Goal: Information Seeking & Learning: Learn about a topic

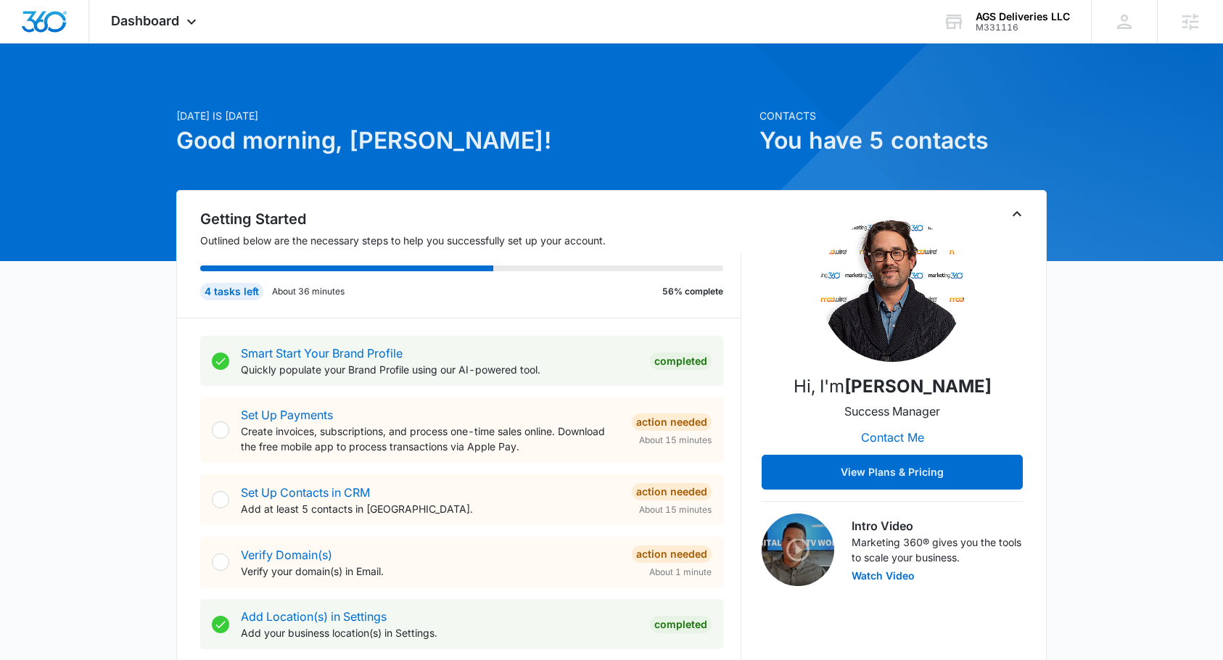
click at [1022, 217] on icon "Toggle Collapse" at bounding box center [1016, 213] width 17 height 17
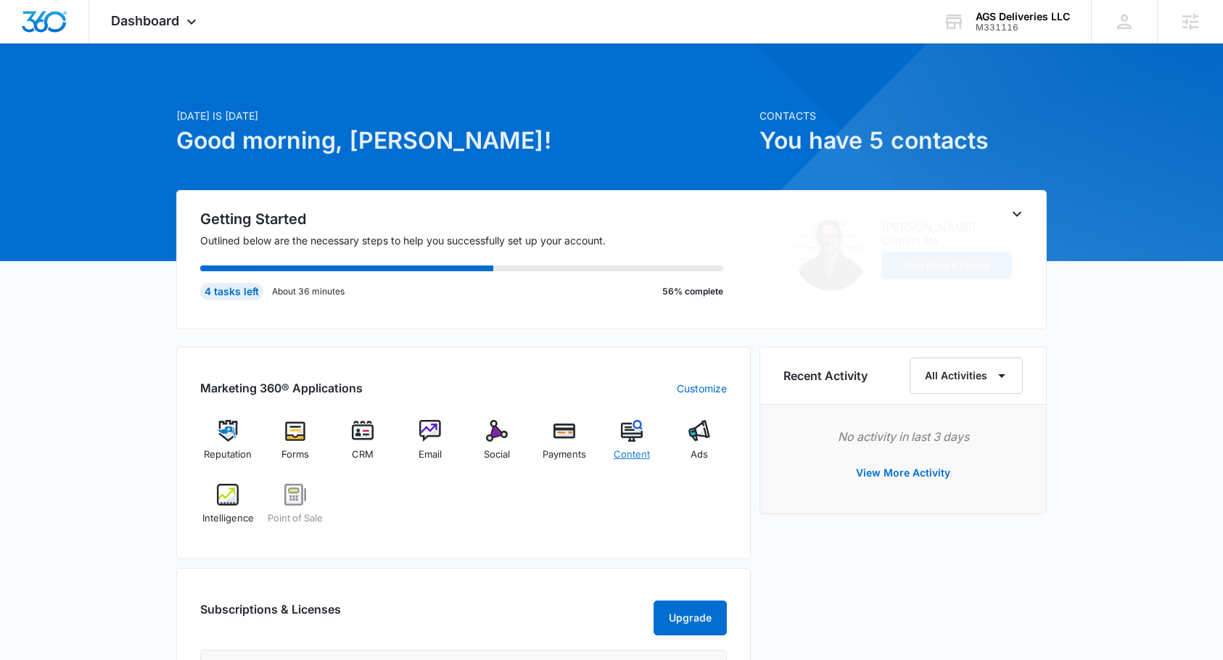
click at [644, 434] on div "Content" at bounding box center [632, 446] width 56 height 52
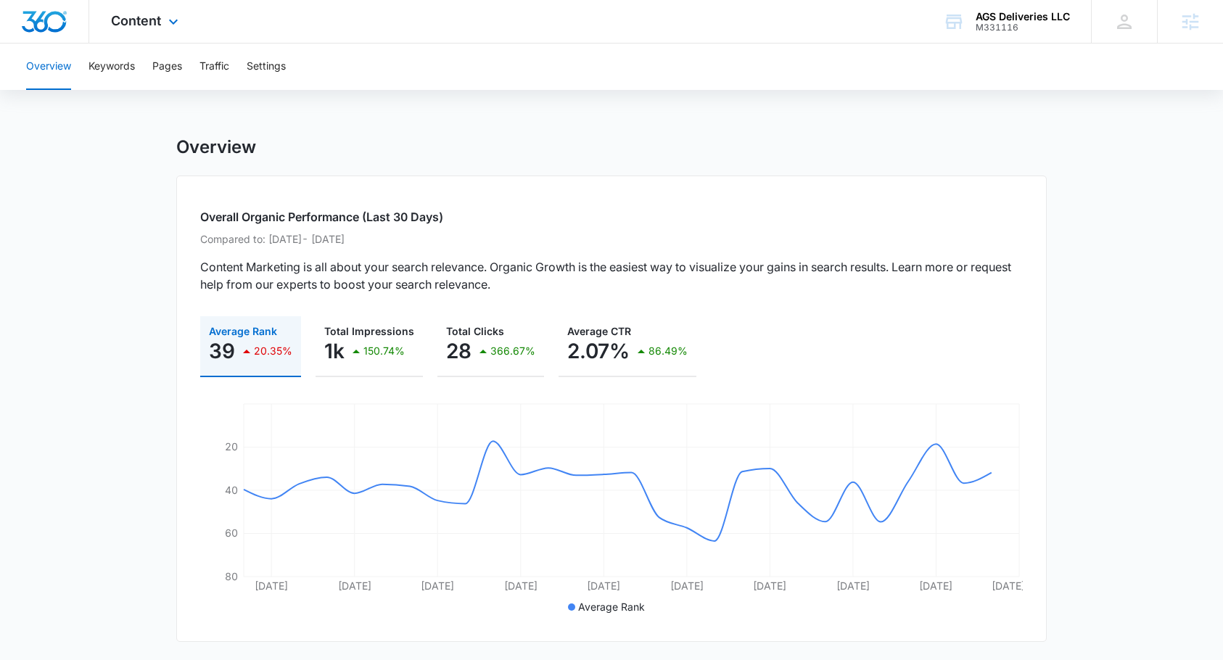
click at [163, 20] on div "Content Apps Reputation Forms CRM Email Social Payments POS Content Ads Intelli…" at bounding box center [146, 21] width 115 height 43
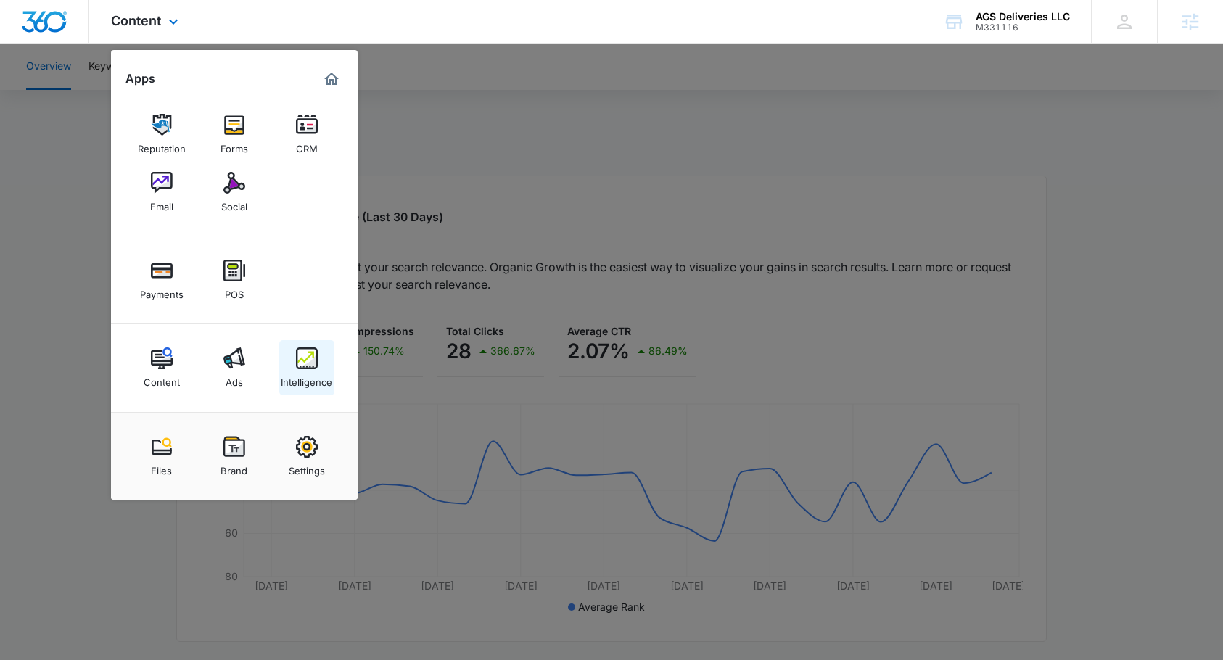
click at [313, 367] on img at bounding box center [307, 359] width 22 height 22
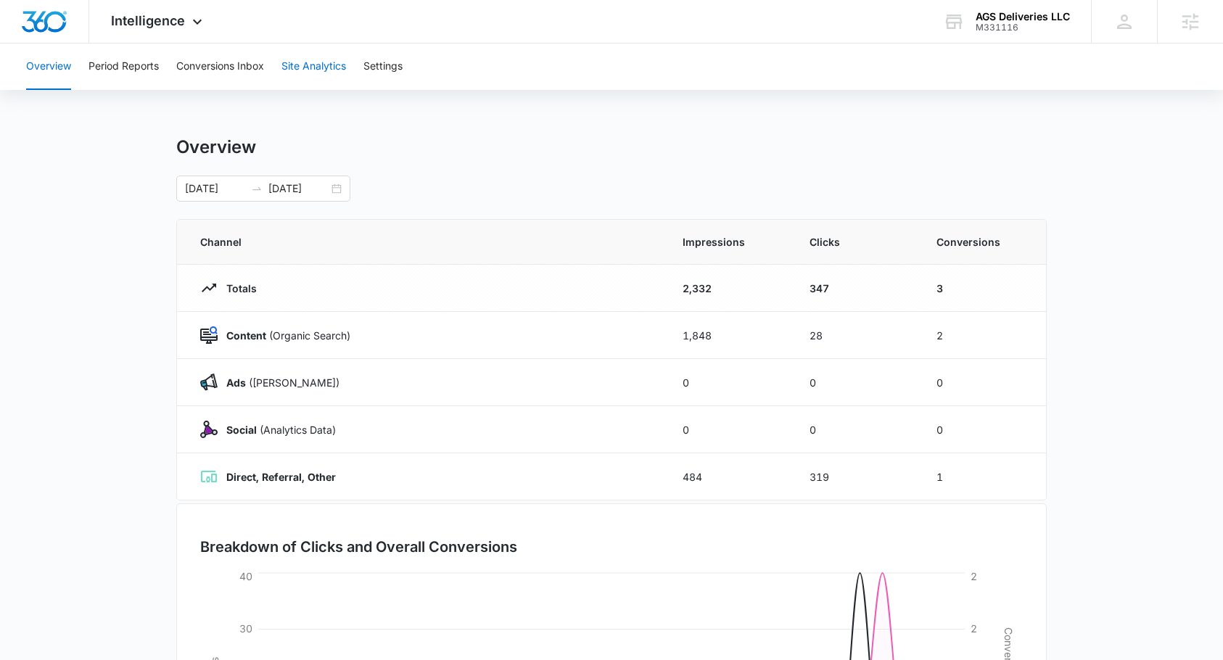
click at [298, 67] on button "Site Analytics" at bounding box center [314, 67] width 65 height 46
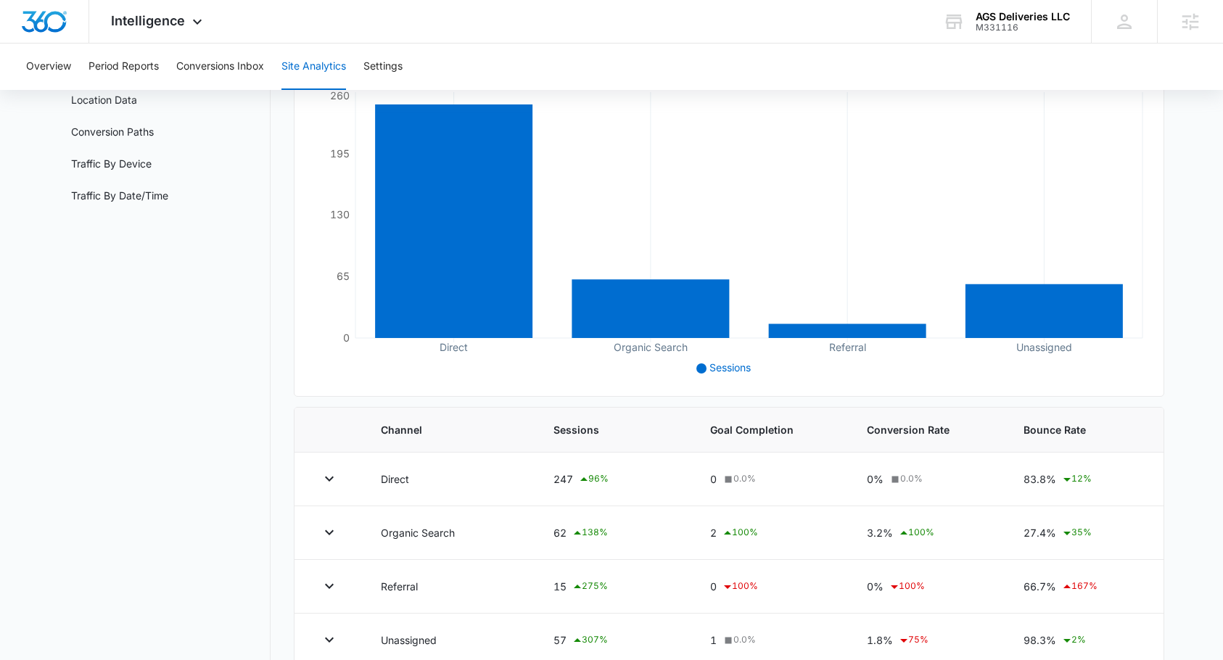
scroll to position [207, 0]
